Goal: Task Accomplishment & Management: Use online tool/utility

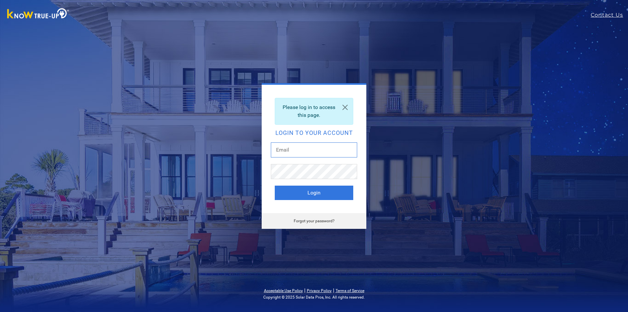
click at [310, 149] on input "text" at bounding box center [314, 149] width 86 height 15
type input "[EMAIL_ADDRESS][DOMAIN_NAME]"
click at [307, 189] on button "Login" at bounding box center [314, 193] width 79 height 14
click at [316, 219] on link "Forgot your password?" at bounding box center [314, 221] width 41 height 5
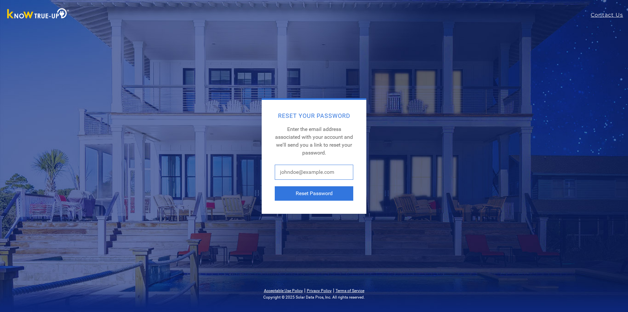
click at [311, 171] on input "text" at bounding box center [314, 172] width 79 height 15
type input "[EMAIL_ADDRESS][DOMAIN_NAME]"
click at [301, 199] on button "Reset Password" at bounding box center [314, 193] width 79 height 14
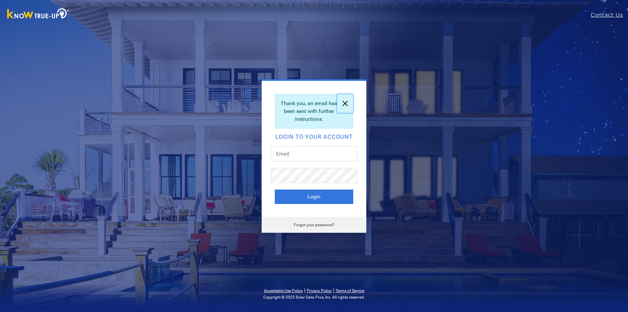
click at [346, 102] on link at bounding box center [345, 103] width 16 height 18
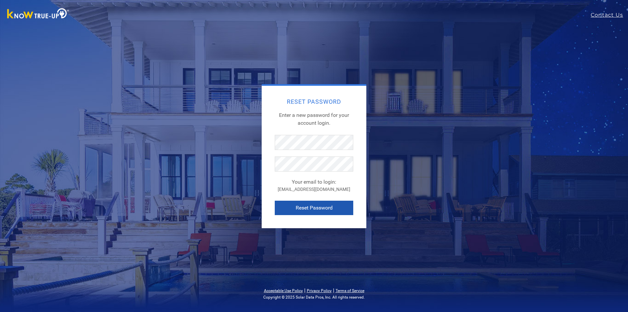
click at [319, 204] on button "Reset Password" at bounding box center [314, 208] width 79 height 14
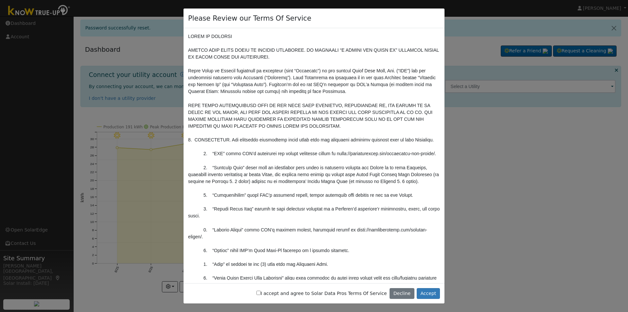
click at [313, 295] on label "I accept and agree to Solar Data Pros Terms Of Service" at bounding box center [322, 293] width 131 height 7
click at [261, 295] on input "I accept and agree to Solar Data Pros Terms Of Service" at bounding box center [259, 293] width 4 height 4
checkbox input "true"
click at [428, 294] on button "Accept" at bounding box center [428, 293] width 23 height 11
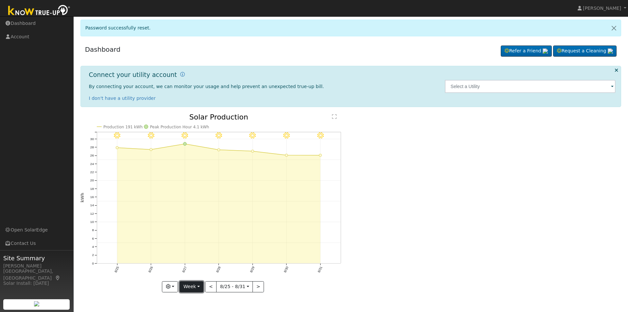
click at [198, 286] on button "Week" at bounding box center [192, 286] width 24 height 11
click at [204, 255] on link "Month" at bounding box center [202, 254] width 45 height 9
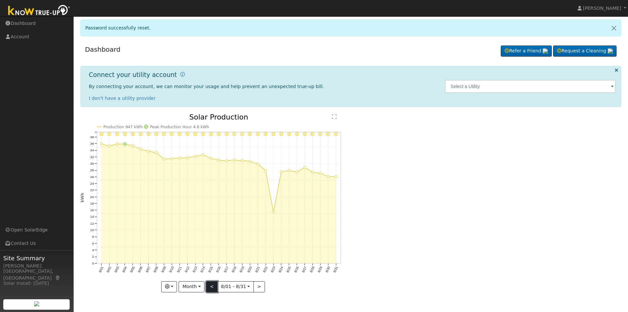
click at [211, 287] on button "<" at bounding box center [211, 286] width 11 height 11
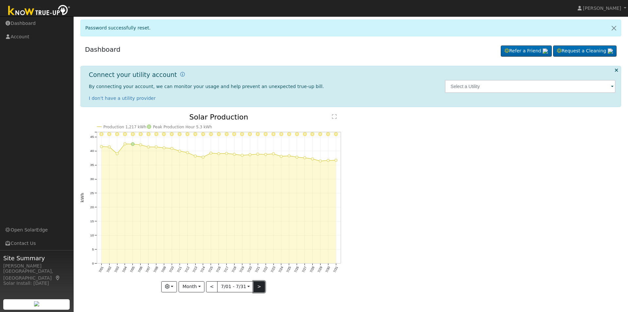
click at [259, 288] on button ">" at bounding box center [259, 286] width 11 height 11
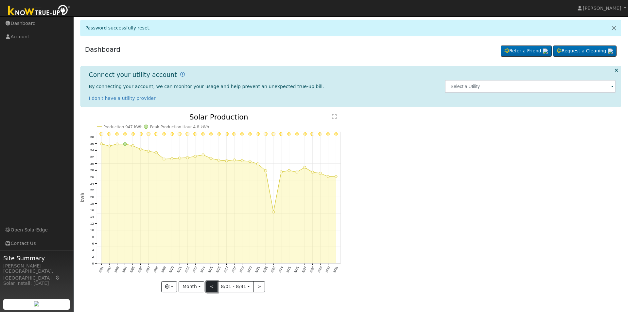
click at [210, 287] on button "<" at bounding box center [211, 286] width 11 height 11
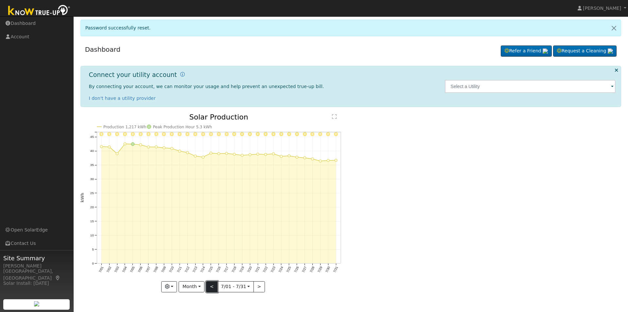
click at [210, 287] on button "<" at bounding box center [211, 286] width 11 height 11
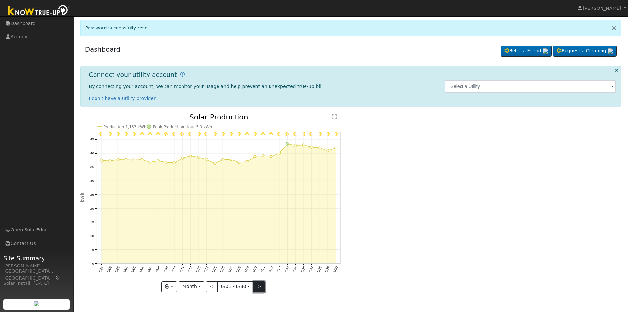
click at [260, 286] on button ">" at bounding box center [259, 286] width 11 height 11
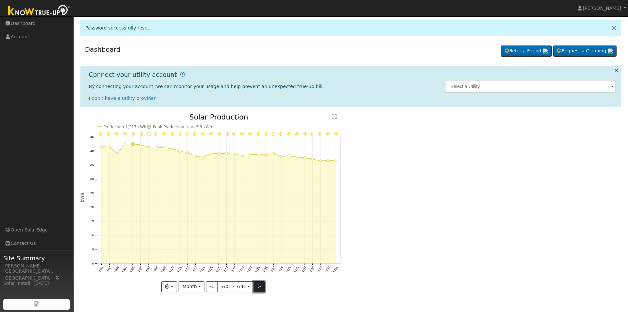
click at [256, 286] on button ">" at bounding box center [259, 286] width 11 height 11
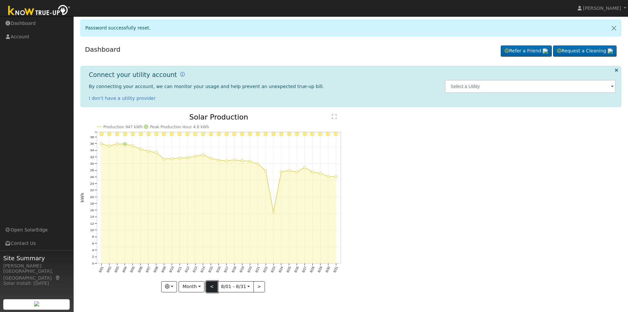
click at [211, 287] on button "<" at bounding box center [211, 286] width 11 height 11
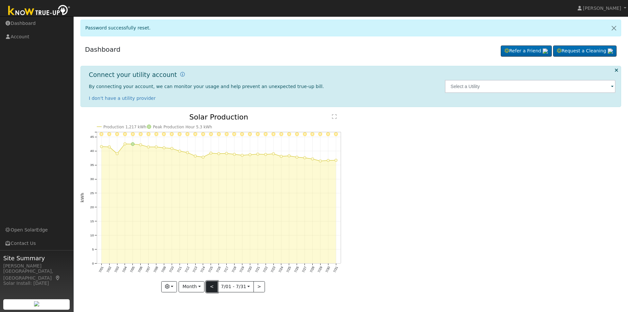
click at [211, 287] on button "<" at bounding box center [211, 286] width 11 height 11
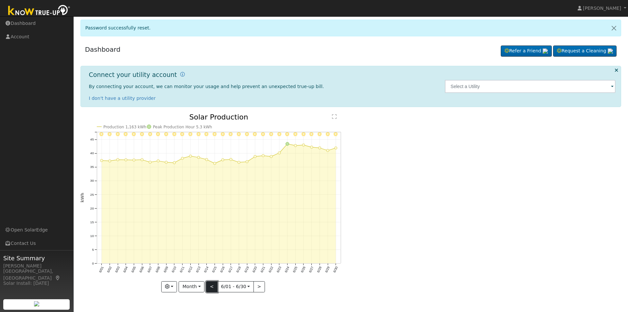
click at [211, 287] on button "<" at bounding box center [211, 286] width 11 height 11
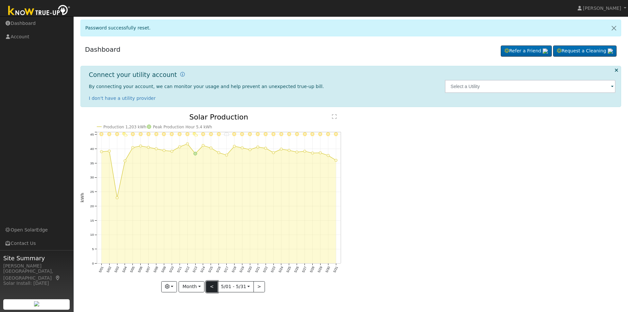
click at [211, 287] on button "<" at bounding box center [211, 286] width 11 height 11
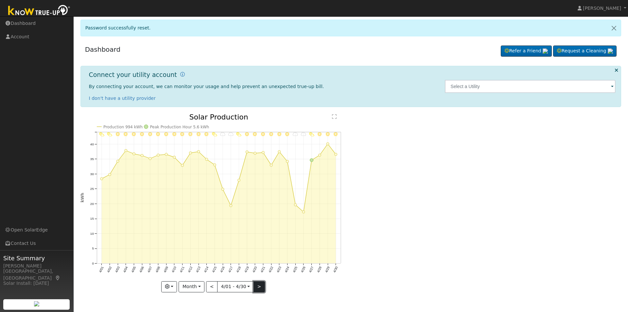
click at [260, 287] on button ">" at bounding box center [259, 286] width 11 height 11
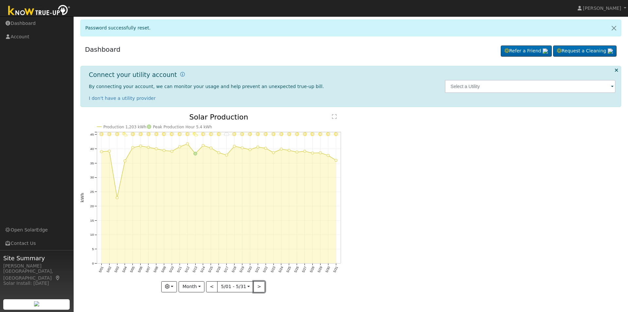
click at [260, 286] on button ">" at bounding box center [259, 286] width 11 height 11
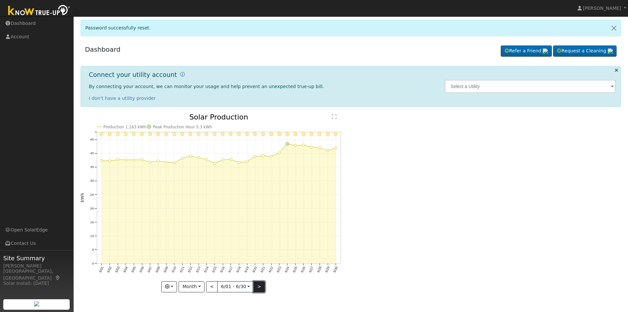
click at [257, 286] on button ">" at bounding box center [259, 286] width 11 height 11
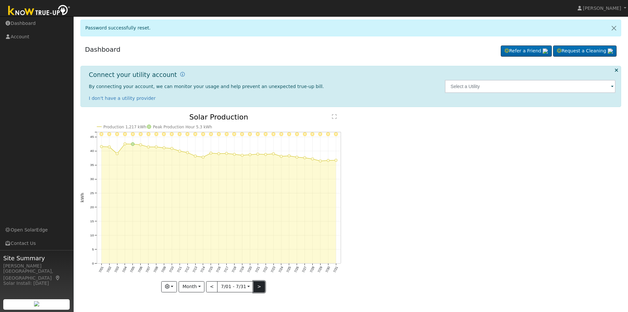
click at [257, 286] on button ">" at bounding box center [259, 286] width 11 height 11
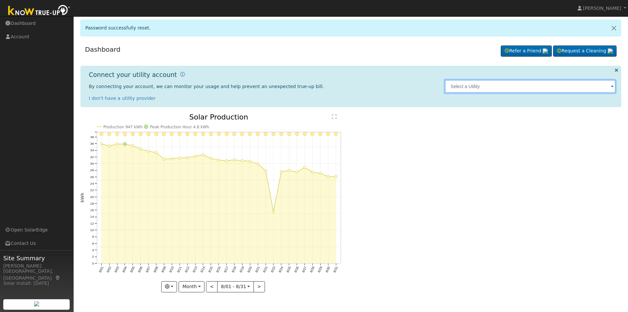
drag, startPoint x: 511, startPoint y: 85, endPoint x: 515, endPoint y: 85, distance: 3.9
click at [511, 85] on input "text" at bounding box center [530, 86] width 171 height 13
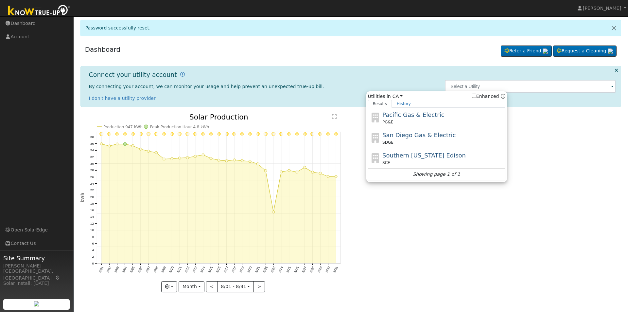
click at [570, 170] on div "8/31 - Clear 8/30 - Clear 8/29 - Clear 8/28 - Clear 8/27 - Clear 8/26 - MostlyC…" at bounding box center [351, 208] width 548 height 188
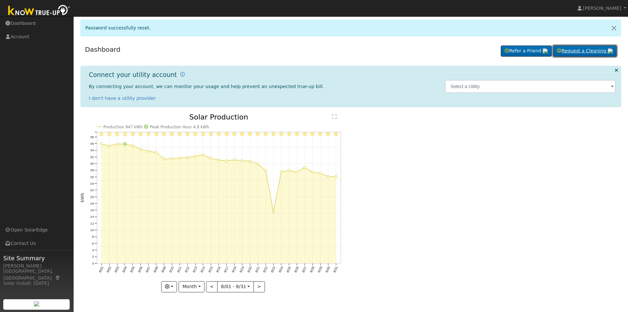
click at [574, 52] on link "Request a Cleaning" at bounding box center [584, 50] width 63 height 11
click at [614, 88] on span at bounding box center [612, 87] width 3 height 8
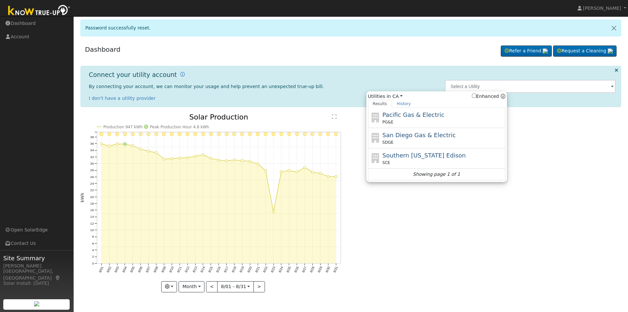
click at [612, 86] on span at bounding box center [612, 87] width 3 height 8
click at [443, 247] on div "8/31 - Clear 8/30 - Clear 8/29 - Clear 8/28 - Clear 8/27 - Clear 8/26 - MostlyC…" at bounding box center [351, 208] width 548 height 188
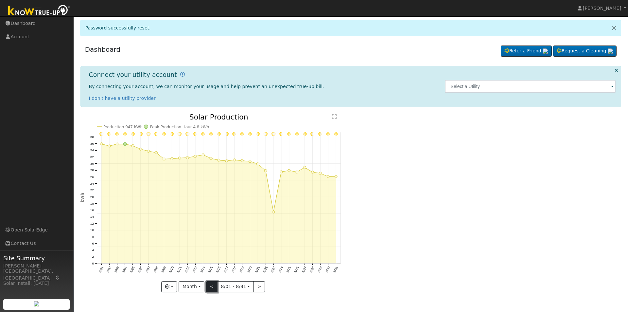
click at [213, 285] on button "<" at bounding box center [211, 286] width 11 height 11
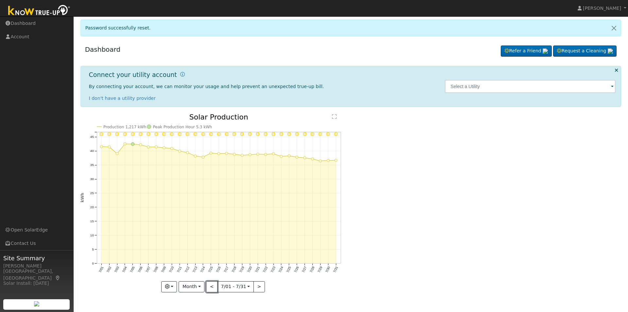
click at [213, 286] on button "<" at bounding box center [211, 286] width 11 height 11
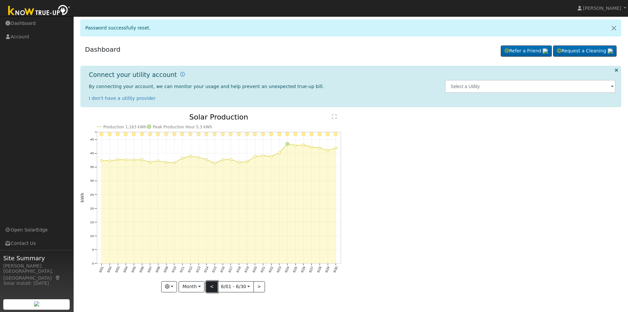
click at [212, 286] on button "<" at bounding box center [211, 286] width 11 height 11
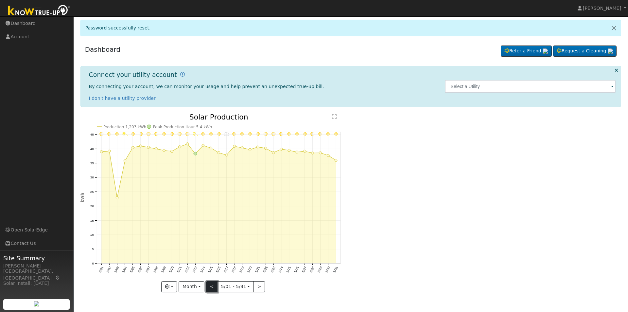
click at [211, 285] on button "<" at bounding box center [211, 286] width 11 height 11
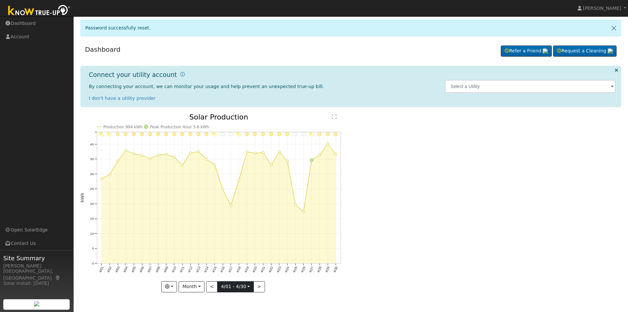
click at [218, 285] on input "[DATE]" at bounding box center [236, 286] width 36 height 10
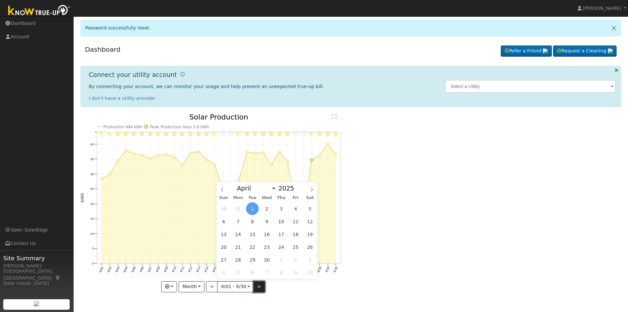
click at [259, 285] on button ">" at bounding box center [259, 286] width 11 height 11
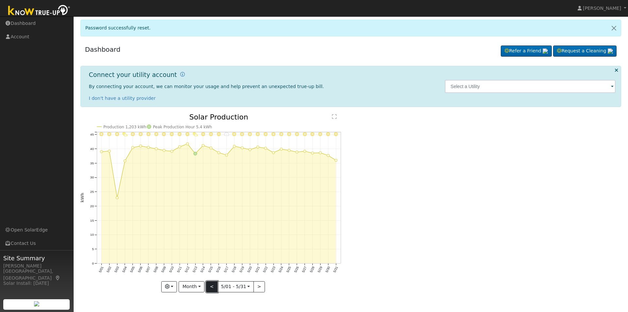
click at [214, 286] on button "<" at bounding box center [211, 286] width 11 height 11
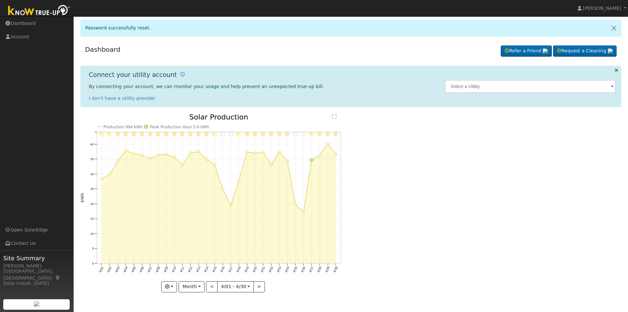
click at [213, 286] on div "4/30 - MostlyClear 4/29 - Clear 4/28 - MostlyClear 4/27 - PartlyCloudy 4/26 - C…" at bounding box center [214, 203] width 267 height 179
click at [213, 286] on button "<" at bounding box center [211, 286] width 11 height 11
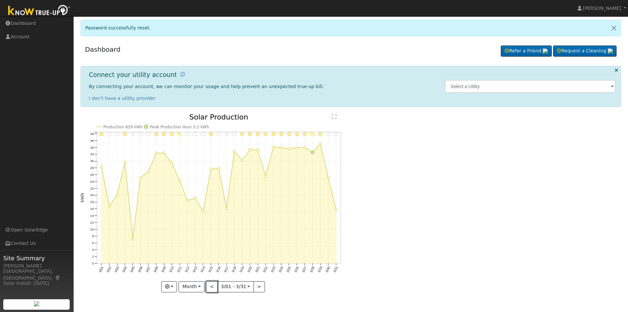
click at [213, 286] on button "<" at bounding box center [211, 286] width 11 height 11
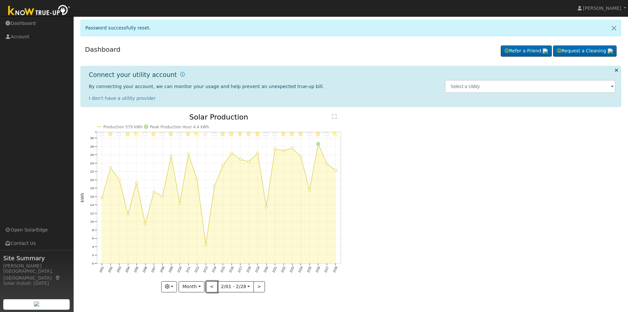
click at [213, 286] on button "<" at bounding box center [211, 286] width 11 height 11
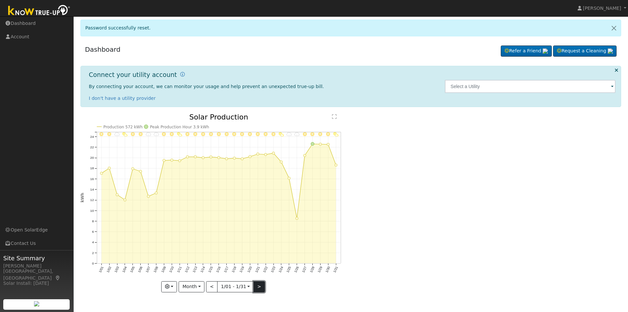
click at [262, 289] on button ">" at bounding box center [259, 286] width 11 height 11
type input "[DATE]"
